Goal: Check status: Check status

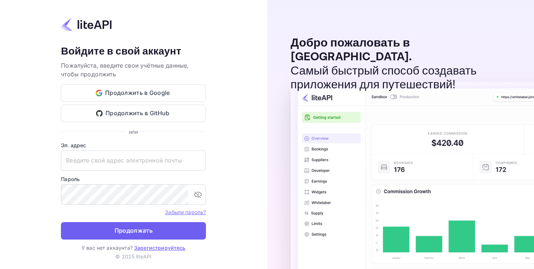
type input "[EMAIL_ADDRESS][DOMAIN_NAME]"
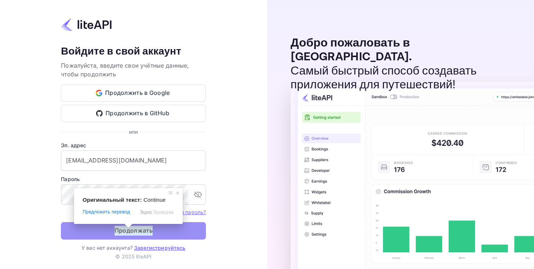
click at [127, 228] on body "Ваша учётная запись успешно создана, на ваш адрес электронной почты отправлена …" at bounding box center [267, 134] width 534 height 269
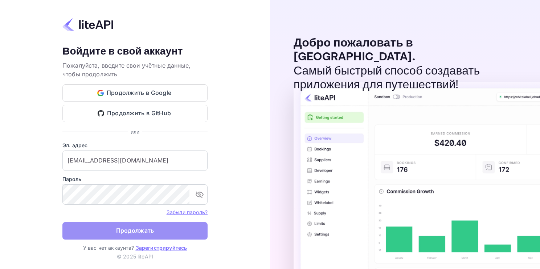
click at [126, 228] on ya-tr-span "Продолжать" at bounding box center [135, 230] width 38 height 10
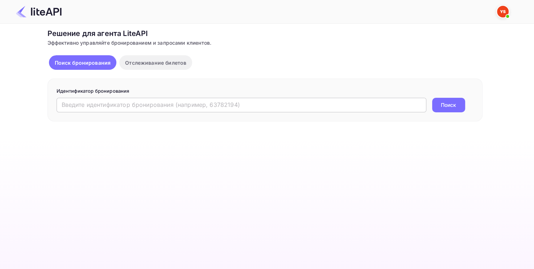
click at [113, 106] on input "text" at bounding box center [242, 105] width 370 height 15
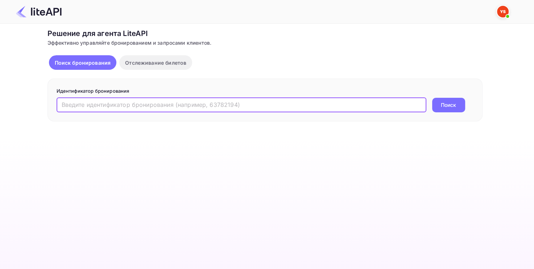
click at [207, 104] on input "text" at bounding box center [242, 105] width 370 height 15
paste input "7087733"
type input "7087733"
click at [450, 105] on ya-tr-span "Поиск" at bounding box center [448, 105] width 15 height 8
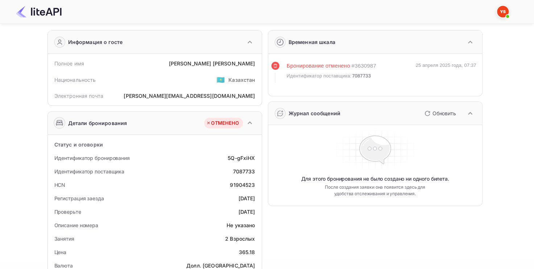
scroll to position [11, 0]
